Goal: Navigation & Orientation: Find specific page/section

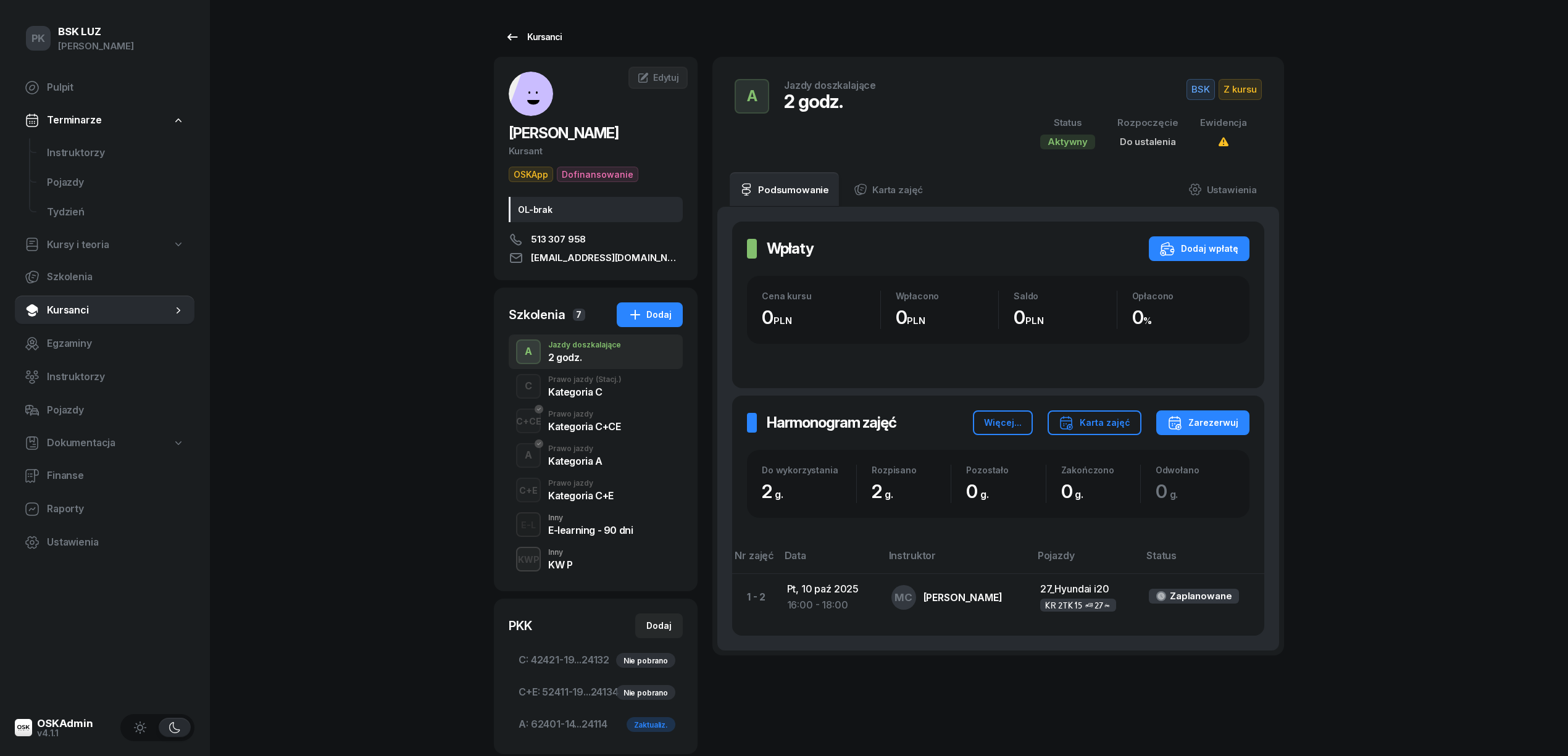
click at [521, 36] on div "Kursanci" at bounding box center [533, 37] width 57 height 15
